Goal: Information Seeking & Learning: Learn about a topic

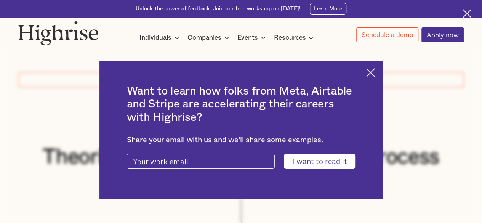
click at [375, 73] on img at bounding box center [370, 72] width 9 height 9
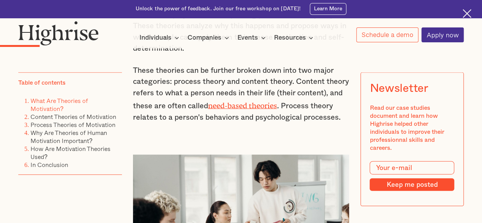
scroll to position [773, 0]
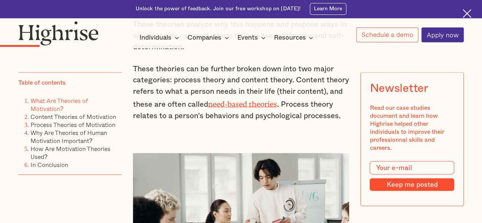
drag, startPoint x: 131, startPoint y: 103, endPoint x: 279, endPoint y: 108, distance: 148.6
click at [279, 108] on p "These theories can be further broken down into two major categories: process th…" at bounding box center [241, 93] width 216 height 58
copy p "these are often called need-based theories"
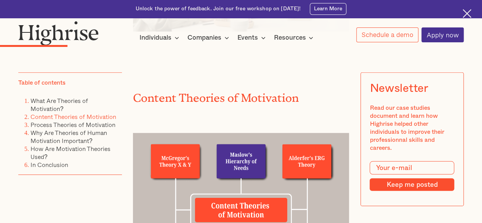
scroll to position [1007, 0]
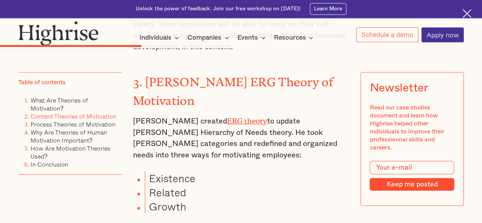
scroll to position [1742, 0]
drag, startPoint x: 292, startPoint y: 141, endPoint x: 264, endPoint y: 121, distance: 35.1
click at [264, 121] on p "[PERSON_NAME] created ERG theory to update [PERSON_NAME] Hierarchy of Needs the…" at bounding box center [241, 137] width 216 height 47
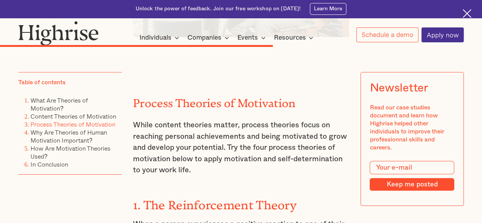
scroll to position [2998, 0]
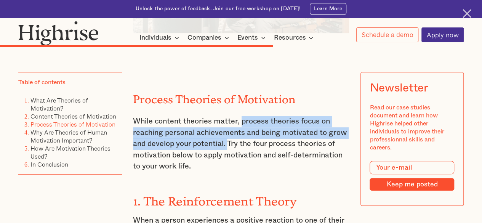
drag, startPoint x: 240, startPoint y: 89, endPoint x: 229, endPoint y: 109, distance: 23.2
click at [229, 116] on p "While content theories matter, process theories focus on reaching personal achi…" at bounding box center [241, 144] width 216 height 56
copy p "process theories focus on reaching personal achievements and being motivated to…"
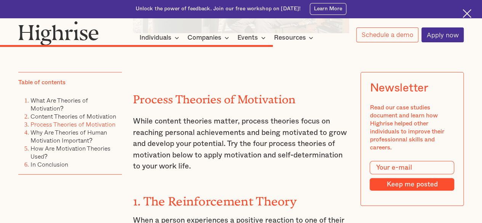
click at [303, 191] on h3 "1. The Reinforcement Theory" at bounding box center [241, 200] width 216 height 18
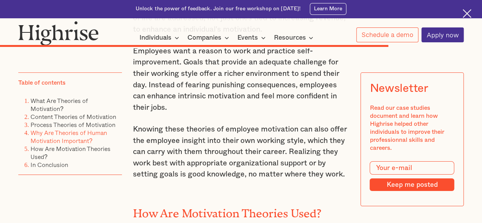
scroll to position [4095, 0]
